Goal: Information Seeking & Learning: Learn about a topic

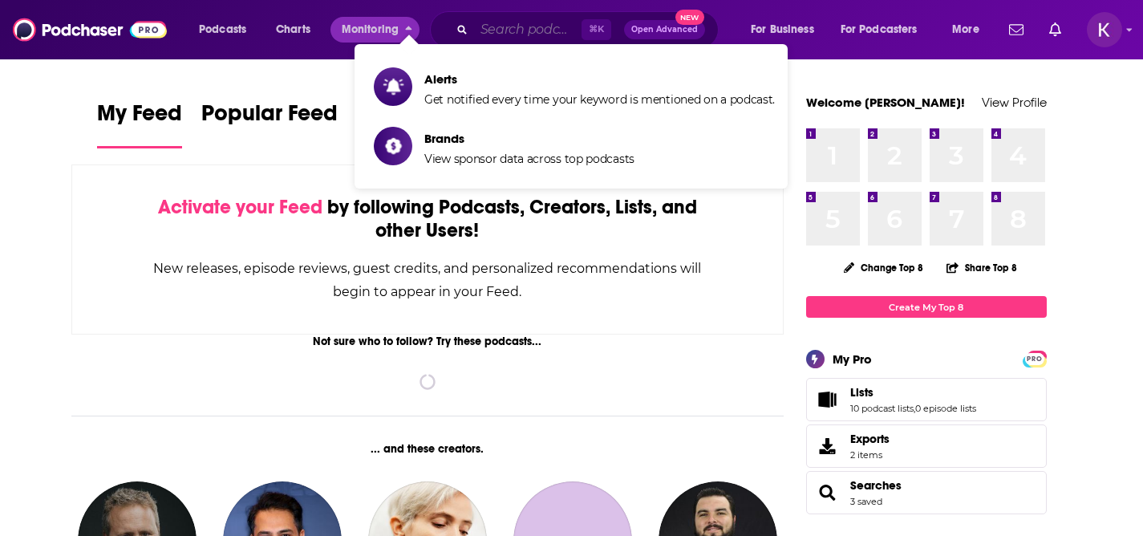
click at [490, 27] on input "Search podcasts, credits, & more..." at bounding box center [527, 30] width 107 height 26
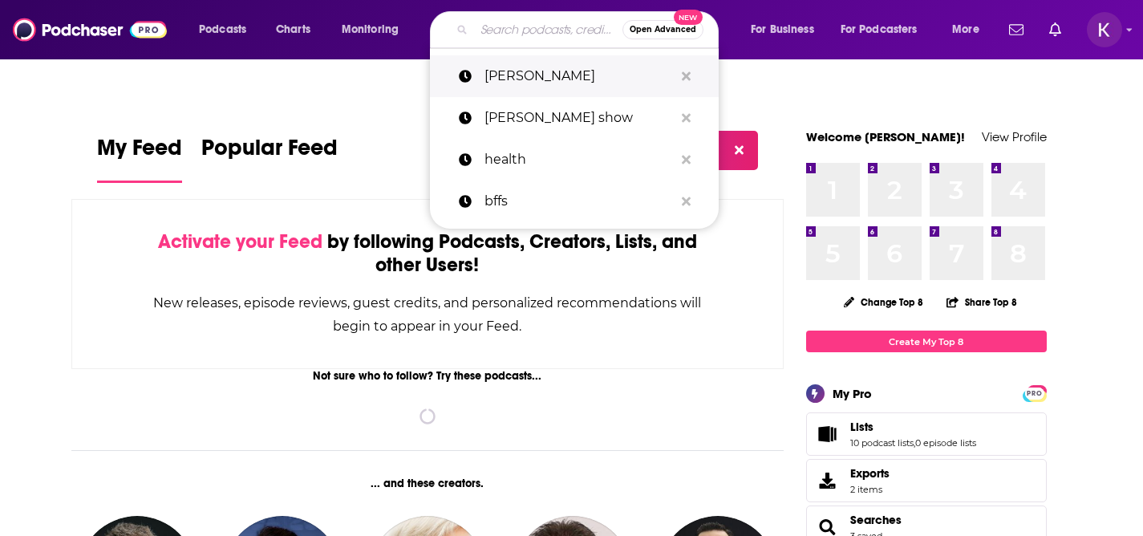
click at [488, 75] on p "[PERSON_NAME]" at bounding box center [578, 76] width 189 height 42
type input "[PERSON_NAME]"
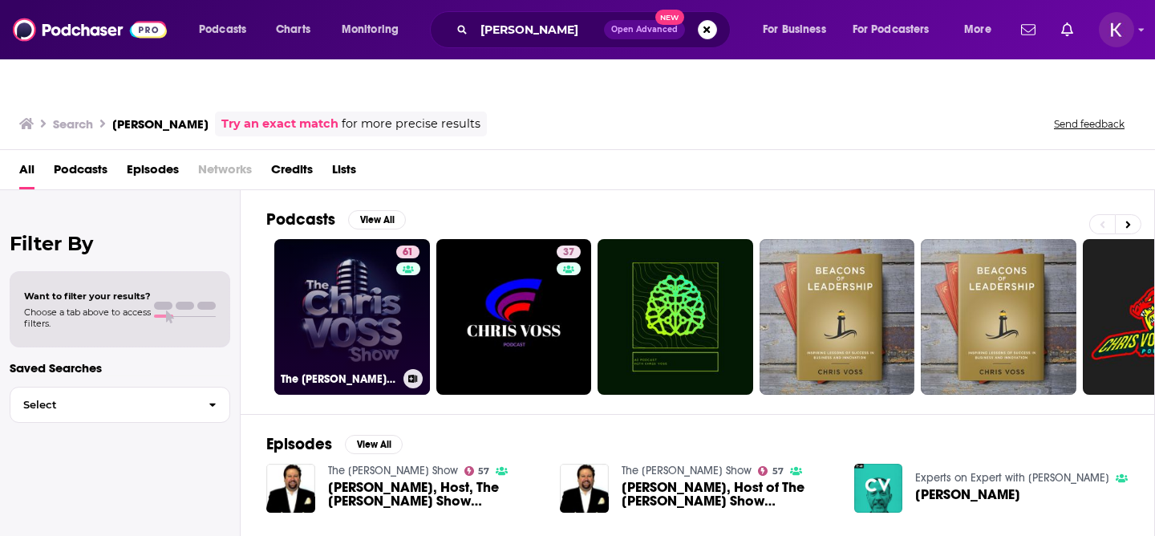
click at [353, 292] on link "61 The [PERSON_NAME] Show" at bounding box center [352, 317] width 156 height 156
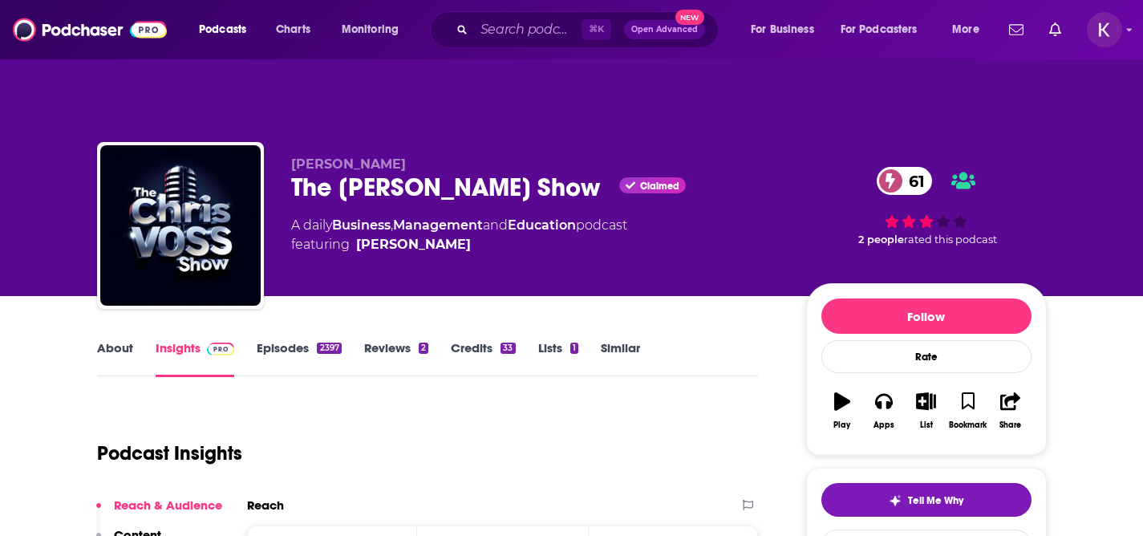
scroll to position [197, 0]
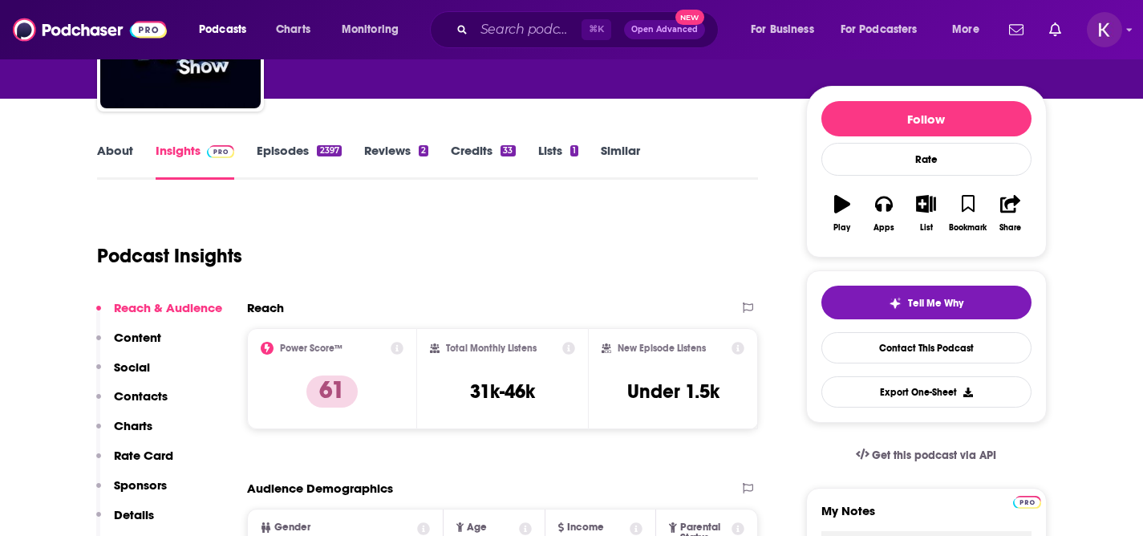
click at [113, 143] on link "About" at bounding box center [115, 161] width 36 height 37
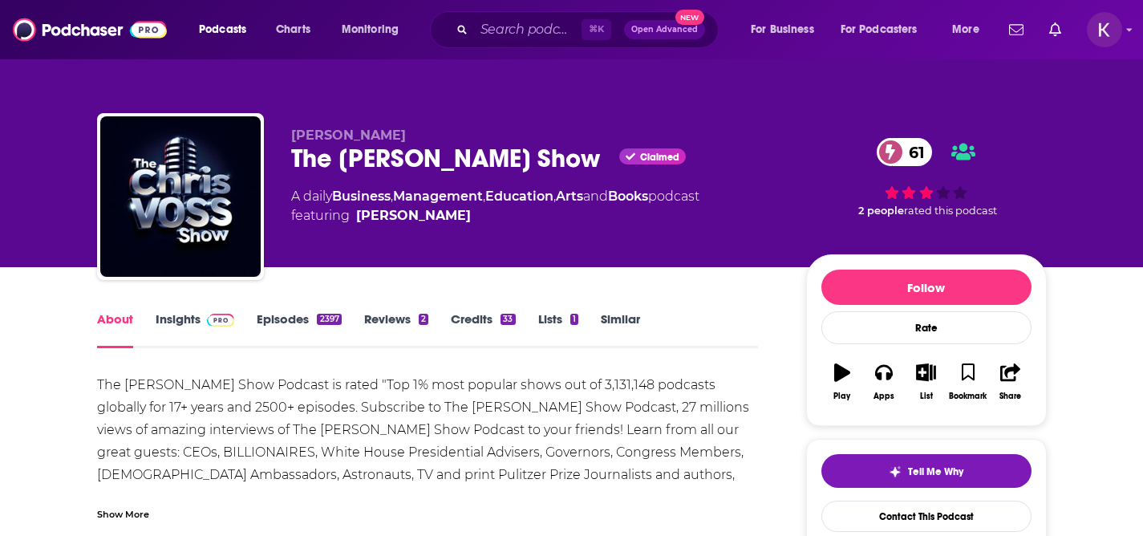
scroll to position [26, 0]
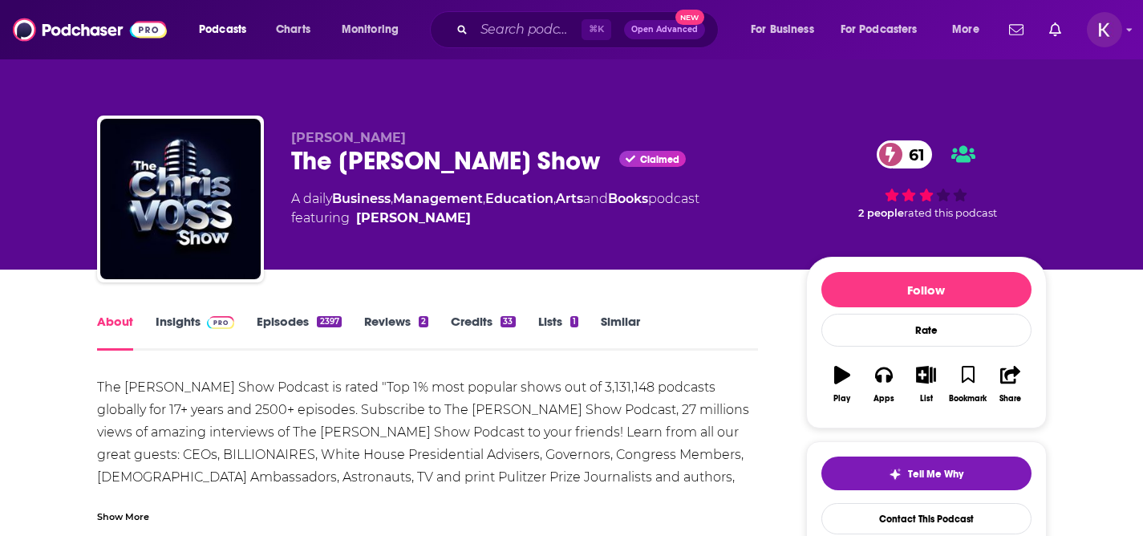
click at [500, 145] on div "The [PERSON_NAME] Show Claimed 61" at bounding box center [535, 160] width 489 height 31
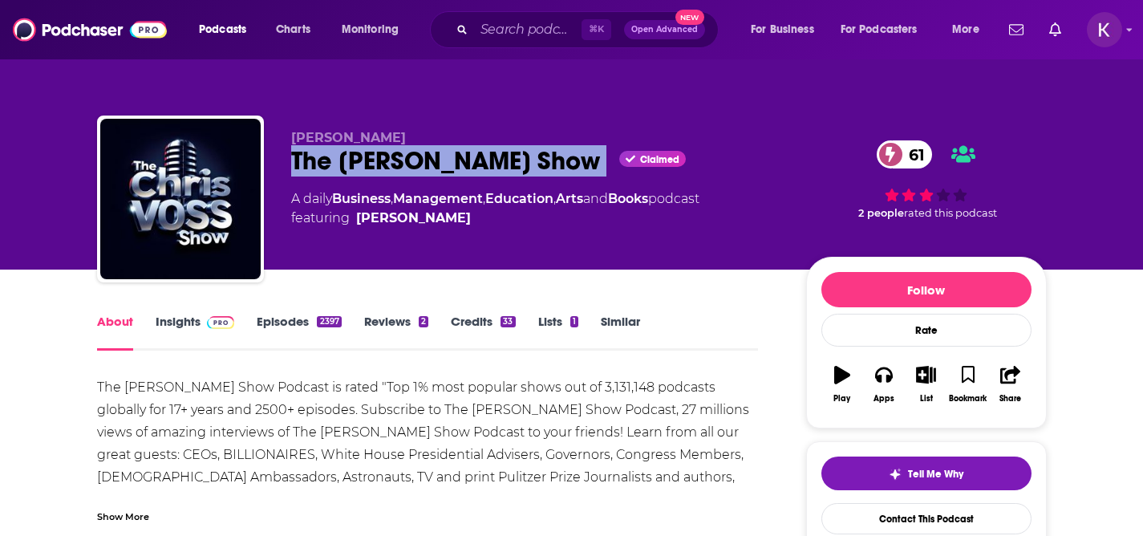
click at [500, 145] on div "The [PERSON_NAME] Show Claimed 61" at bounding box center [535, 160] width 489 height 31
copy div "The [PERSON_NAME] Show"
